Goal: Task Accomplishment & Management: Use online tool/utility

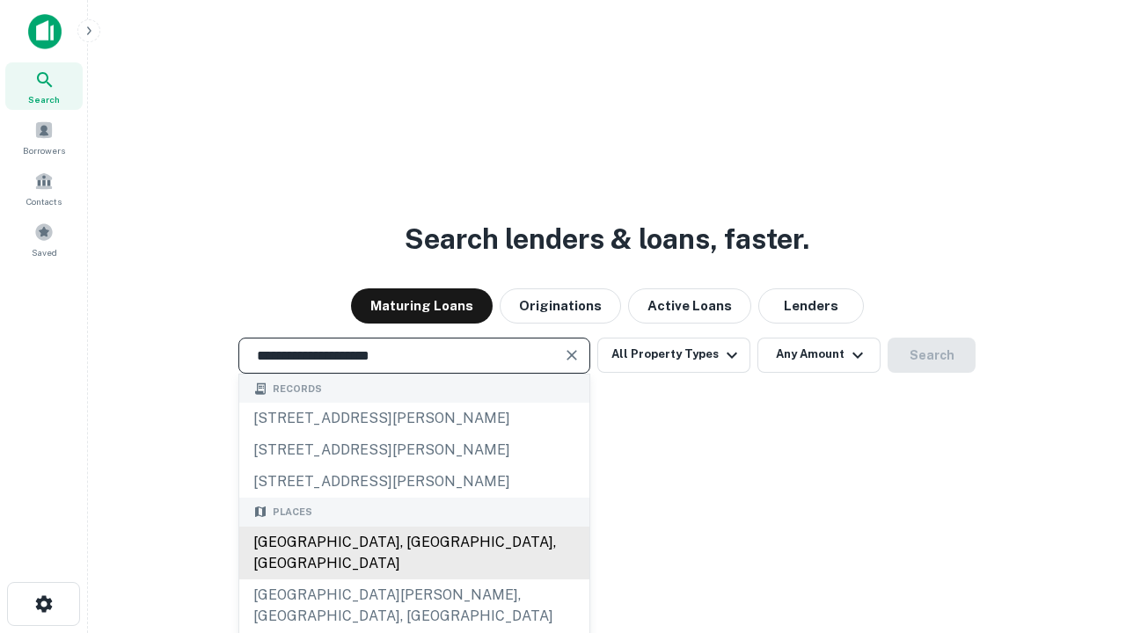
click at [413, 580] on div "[GEOGRAPHIC_DATA], [GEOGRAPHIC_DATA], [GEOGRAPHIC_DATA]" at bounding box center [414, 553] width 350 height 53
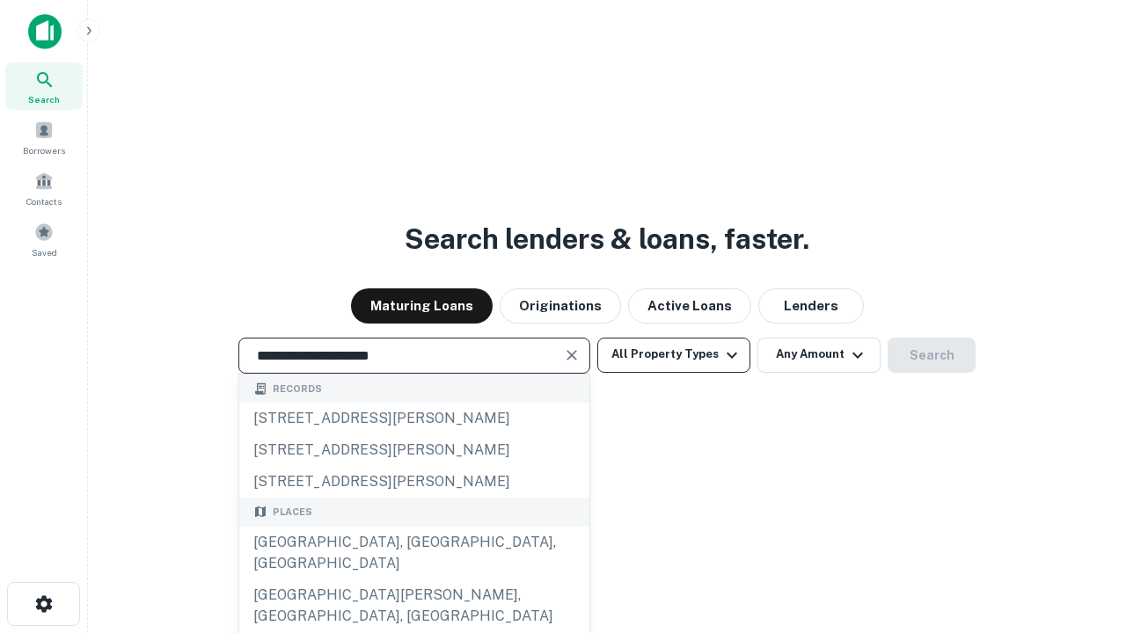
type input "**********"
click at [674, 354] on button "All Property Types" at bounding box center [673, 355] width 153 height 35
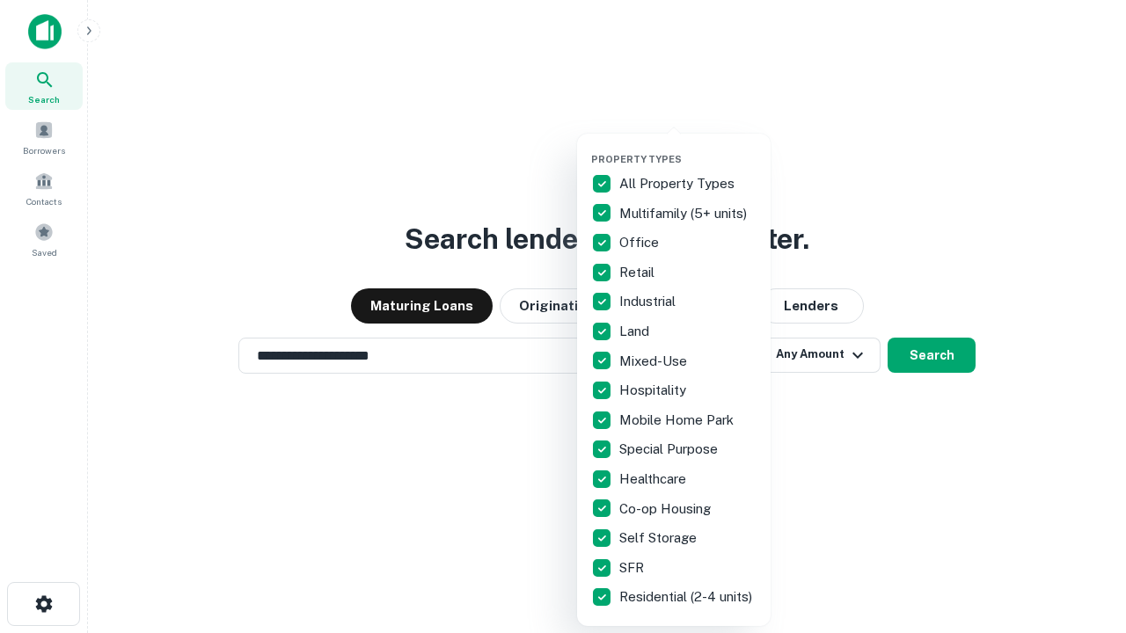
click at [688, 148] on button "button" at bounding box center [687, 148] width 193 height 1
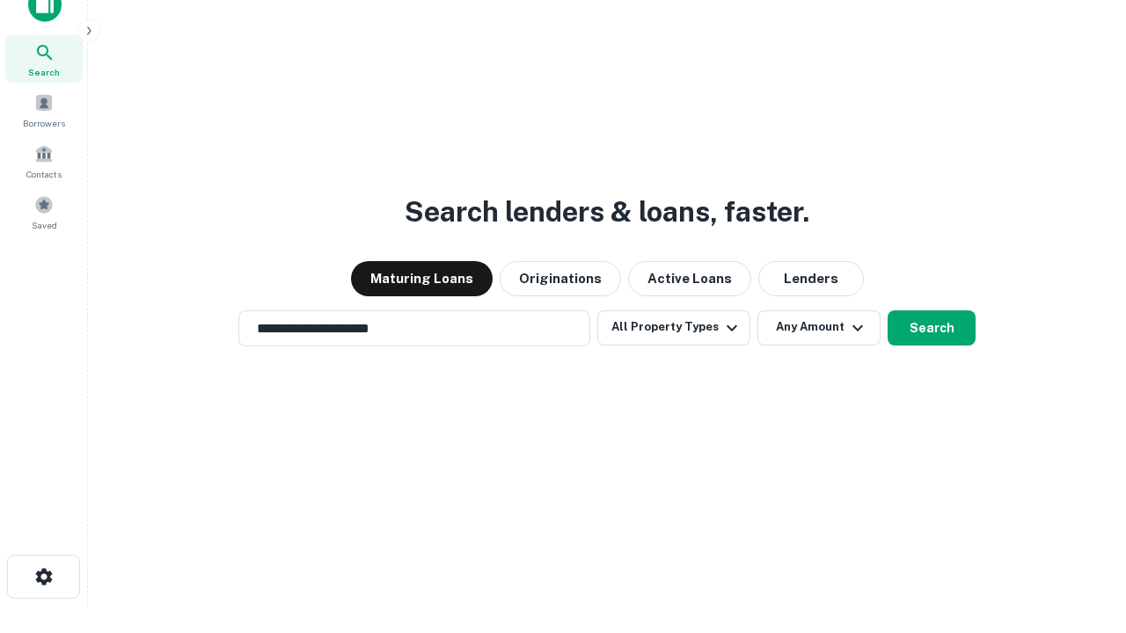
scroll to position [11, 212]
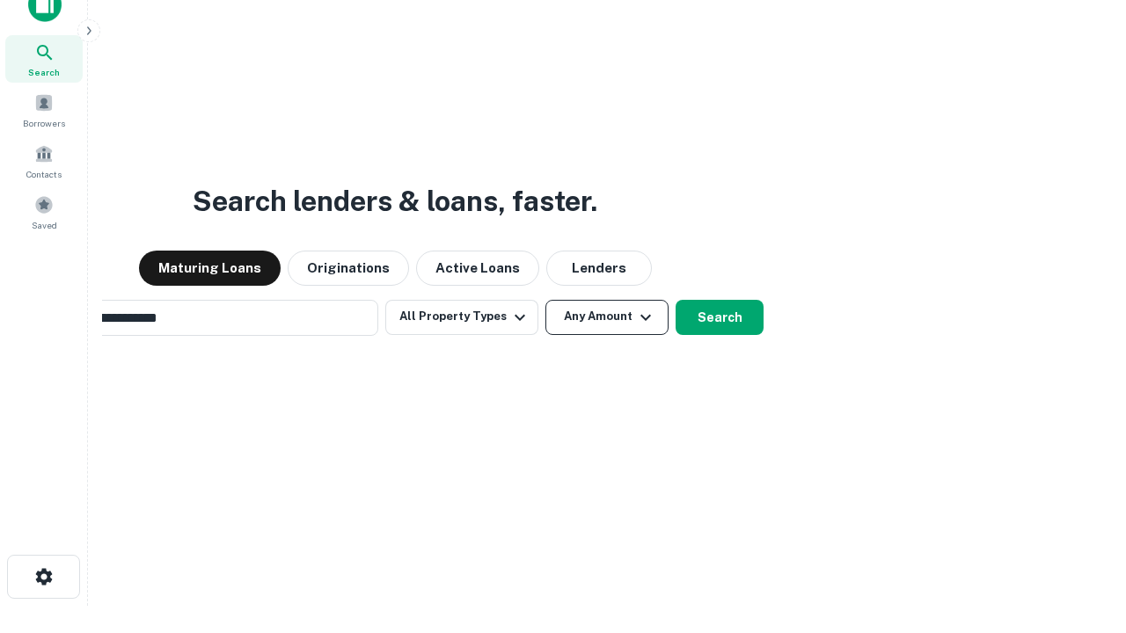
click at [545, 300] on button "Any Amount" at bounding box center [606, 317] width 123 height 35
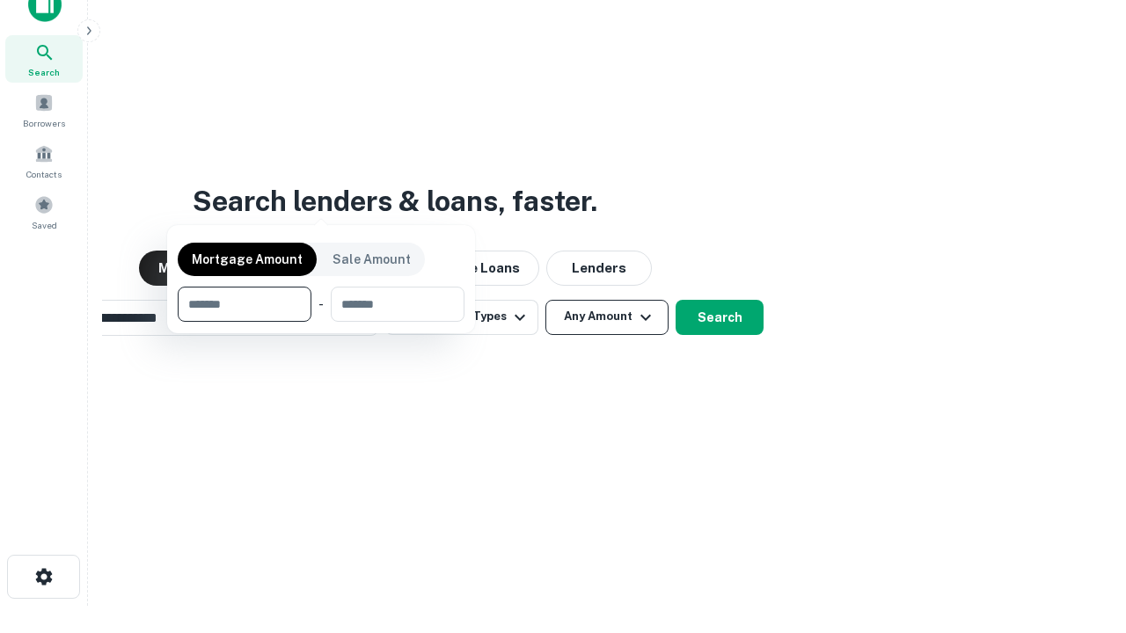
scroll to position [28, 0]
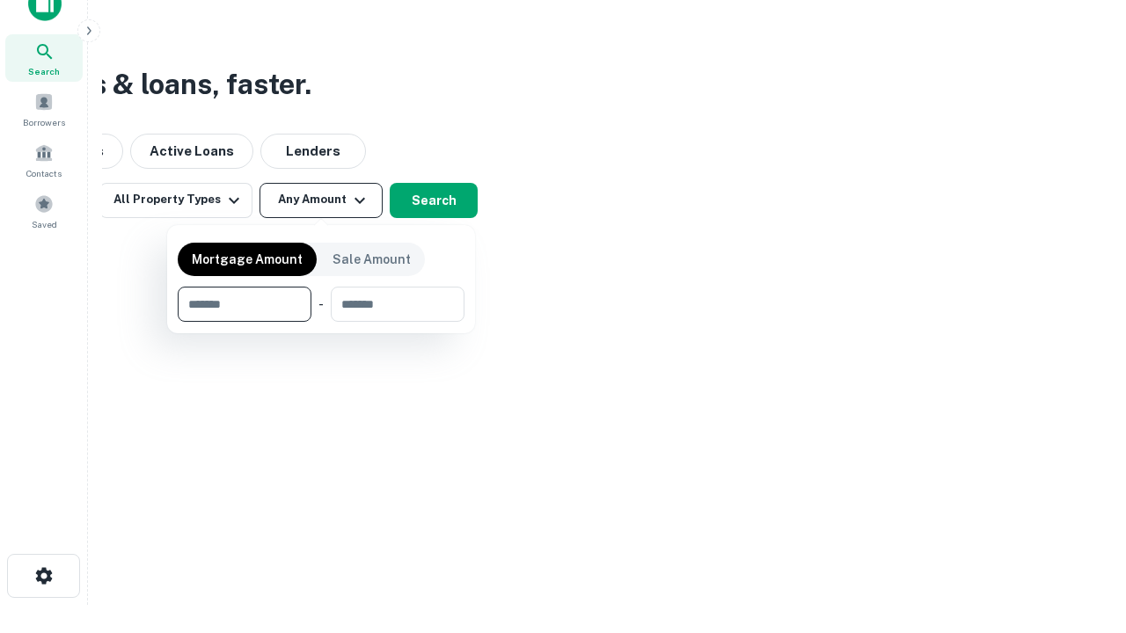
type input "*******"
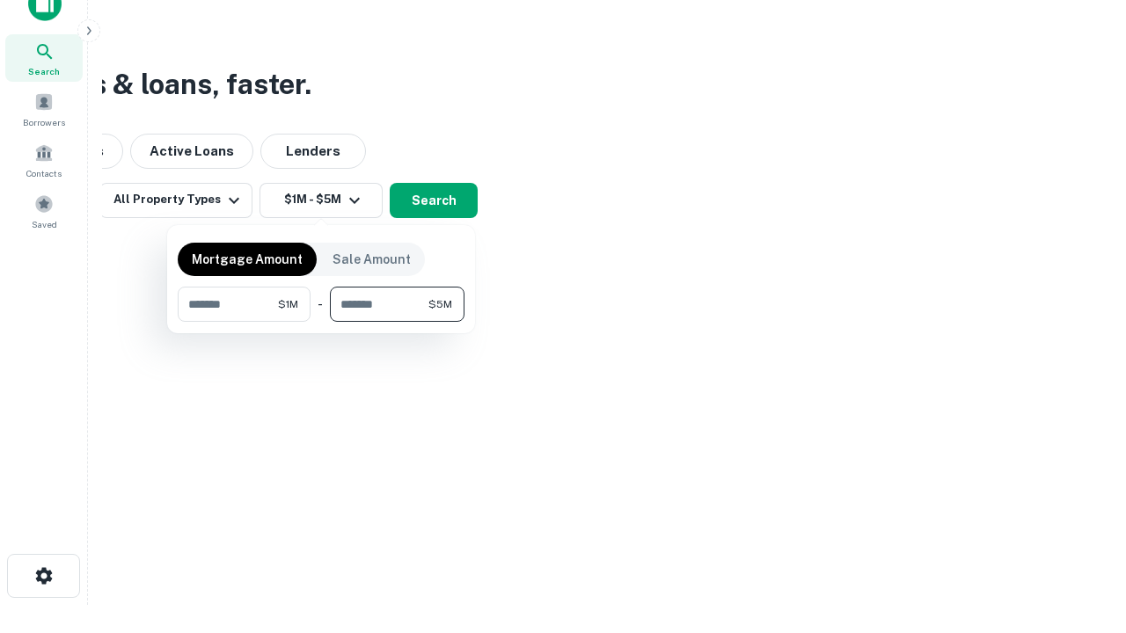
type input "*******"
click at [321, 322] on button "button" at bounding box center [321, 322] width 287 height 1
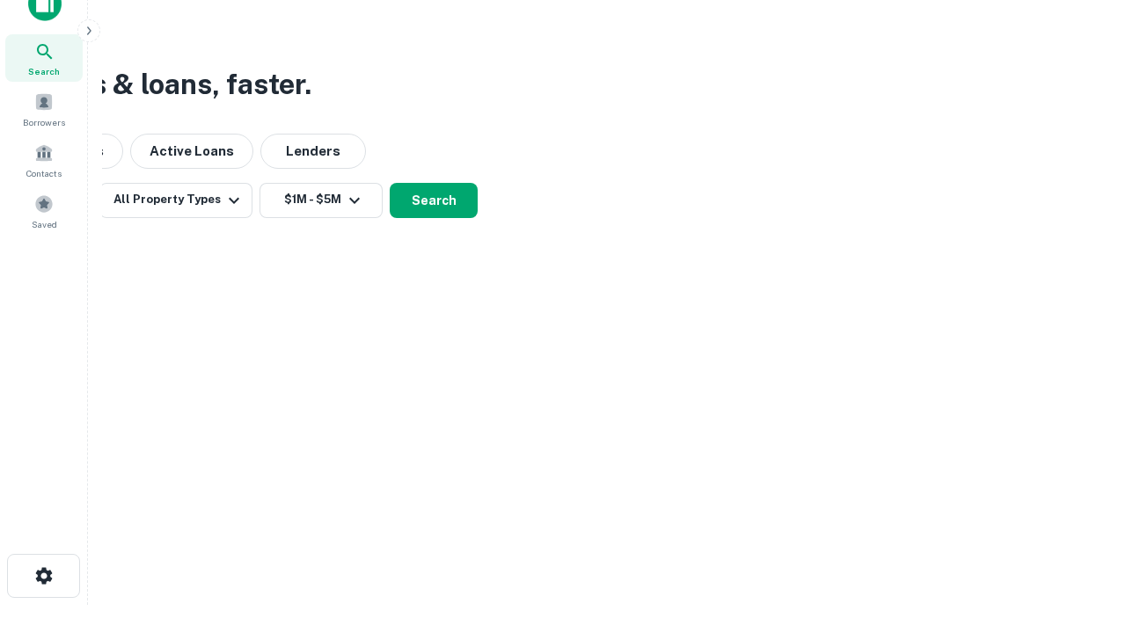
scroll to position [11, 325]
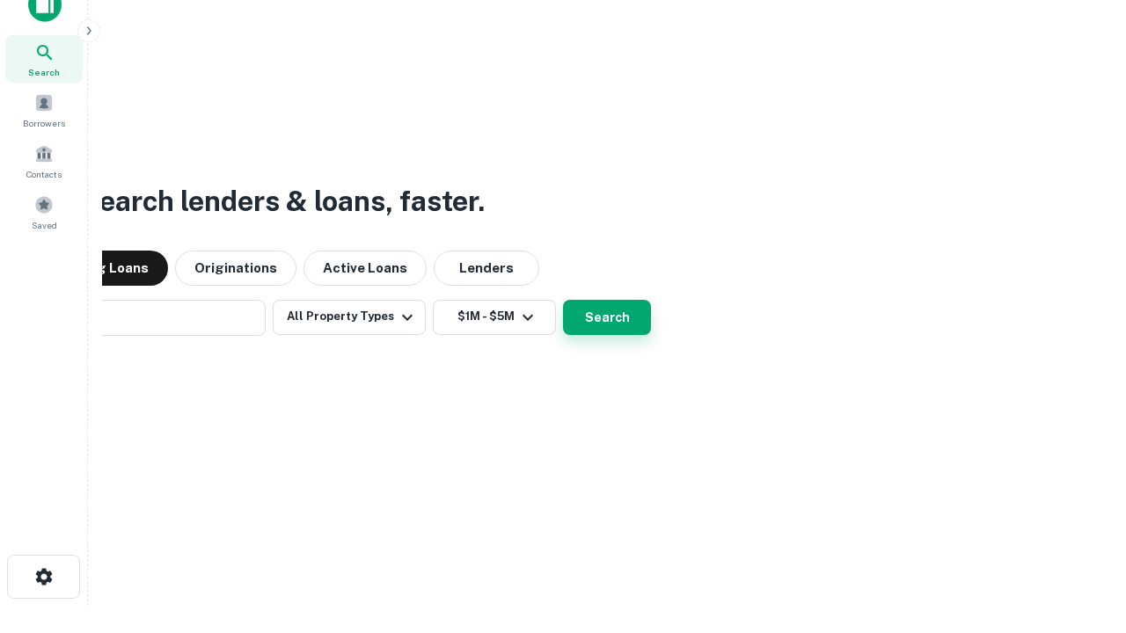
click at [563, 300] on button "Search" at bounding box center [607, 317] width 88 height 35
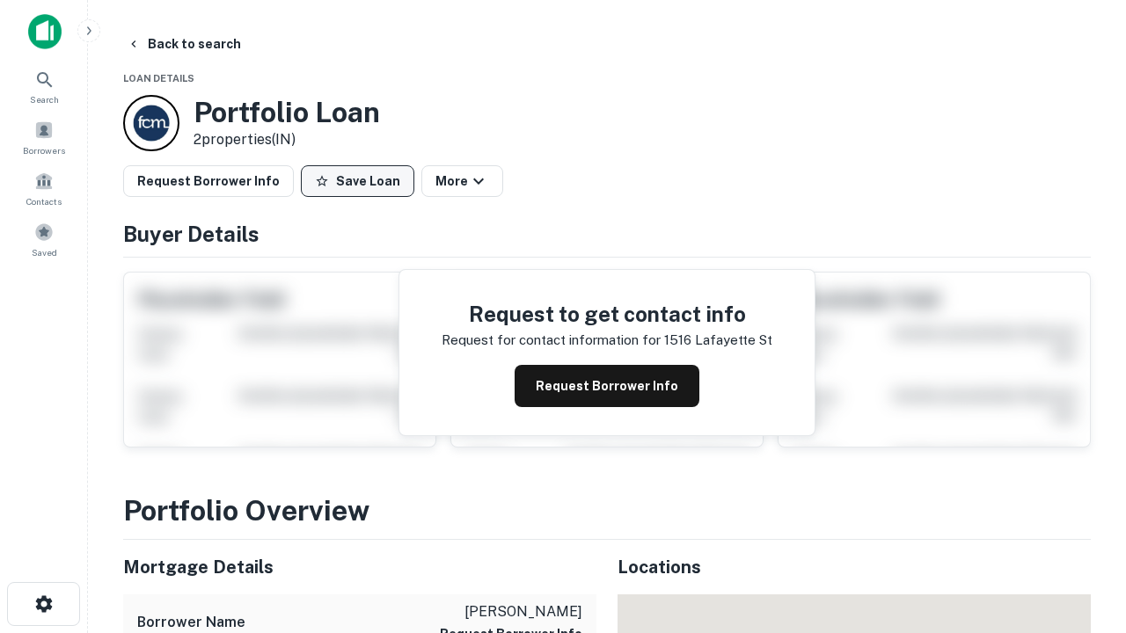
click at [357, 181] on button "Save Loan" at bounding box center [357, 181] width 113 height 32
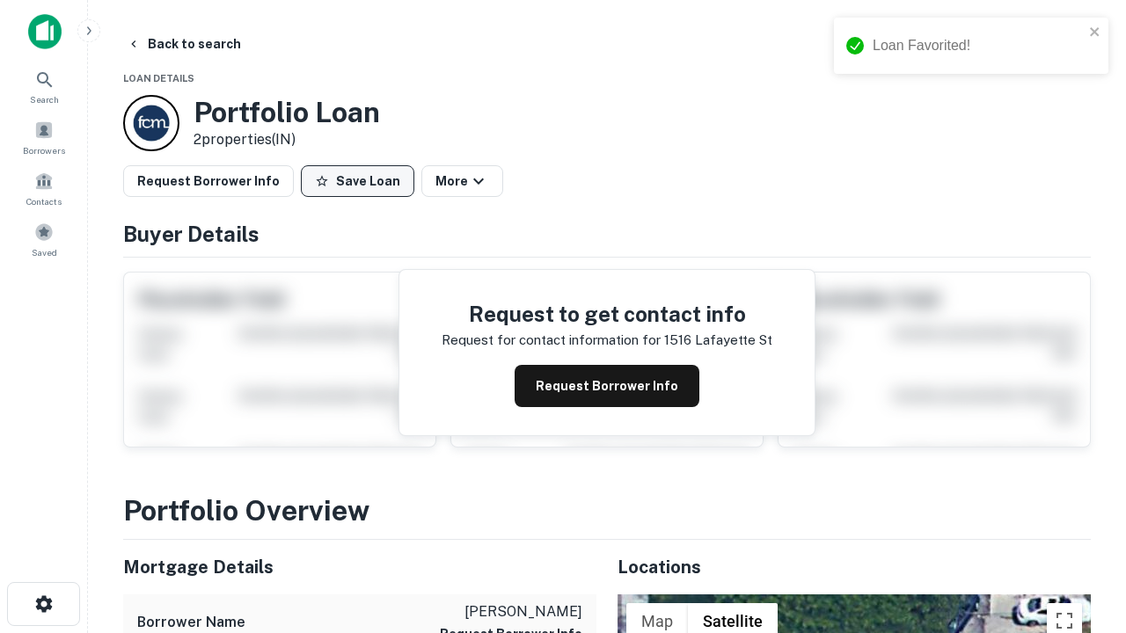
click at [361, 181] on button "Save Loan" at bounding box center [357, 181] width 113 height 32
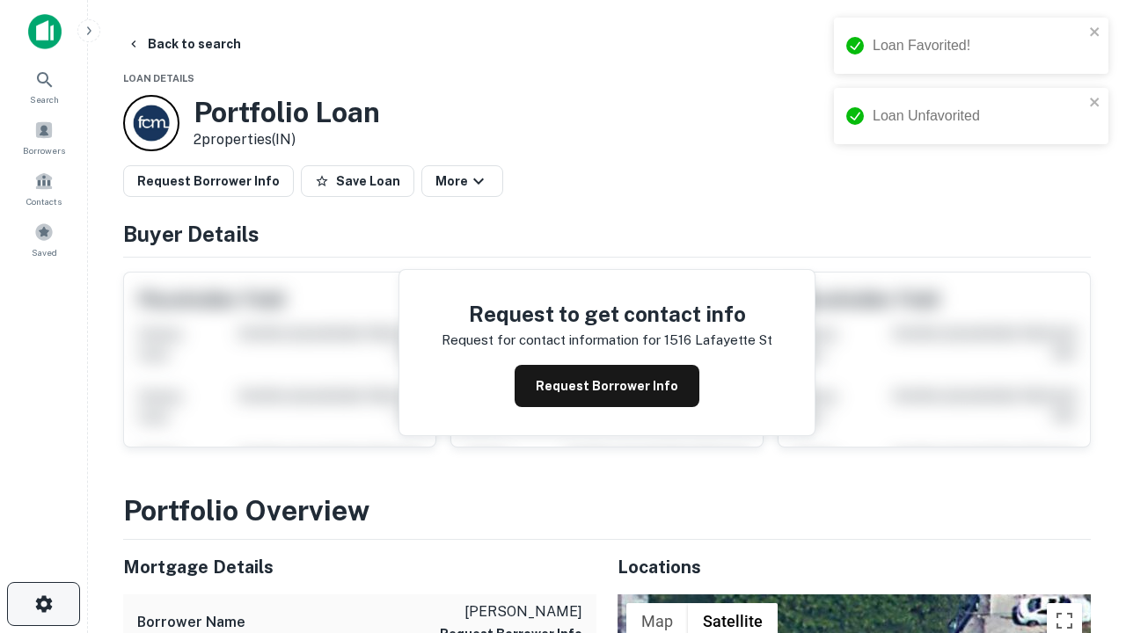
click at [43, 604] on icon "button" at bounding box center [43, 604] width 21 height 21
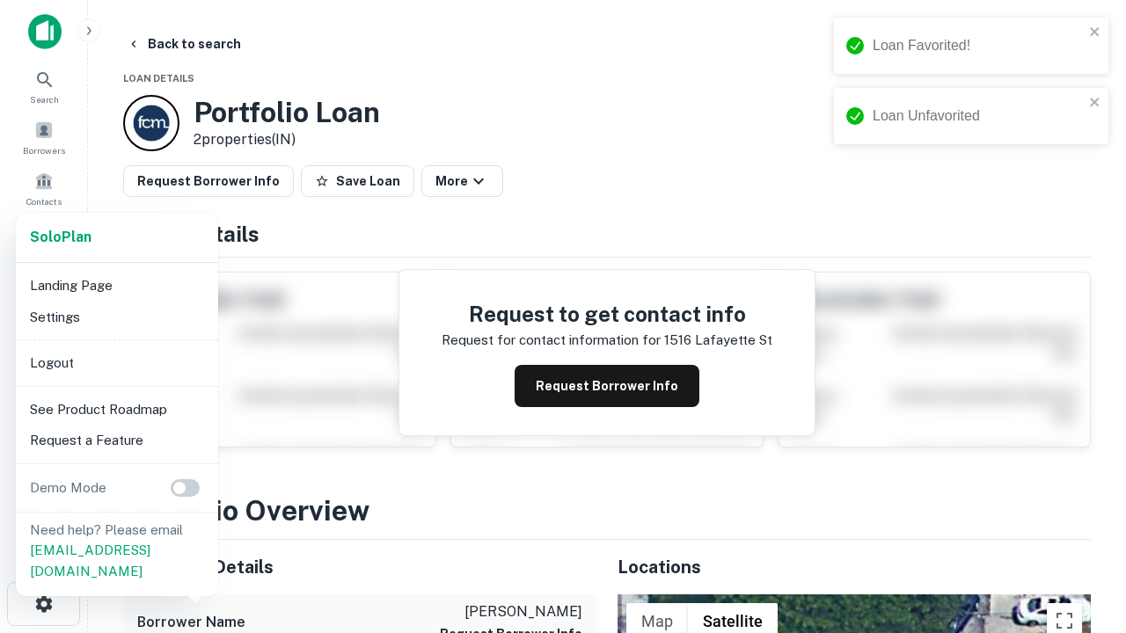
click at [116, 362] on li "Logout" at bounding box center [117, 363] width 188 height 32
